Goal: Information Seeking & Learning: Learn about a topic

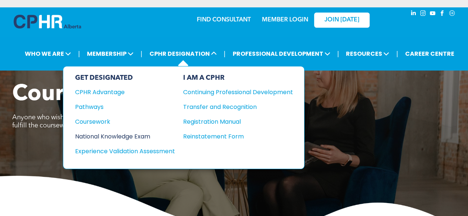
click at [106, 132] on div "National Knowledge Exam" at bounding box center [120, 136] width 90 height 9
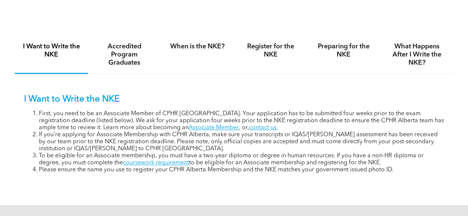
scroll to position [444, 0]
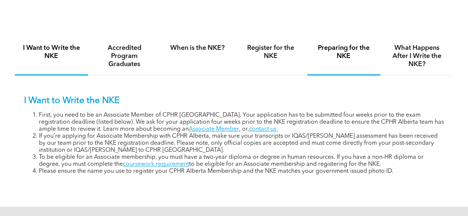
click at [341, 54] on h4 "Preparing for the NKE" at bounding box center [344, 52] width 60 height 16
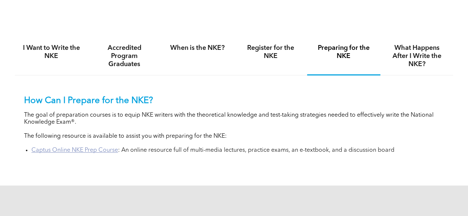
click at [87, 154] on link "Captus Online NKE Prep Course" at bounding box center [74, 151] width 87 height 6
